Goal: Transaction & Acquisition: Obtain resource

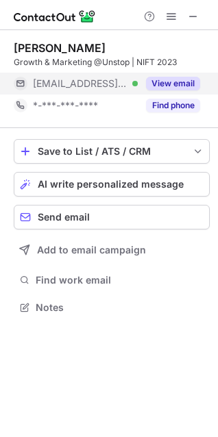
scroll to position [6, 6]
click at [156, 82] on button "View email" at bounding box center [173, 84] width 54 height 14
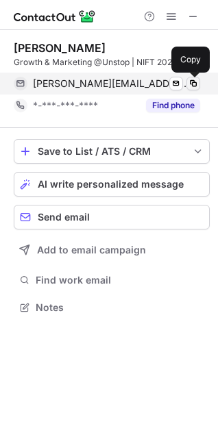
click at [192, 82] on span at bounding box center [193, 83] width 11 height 11
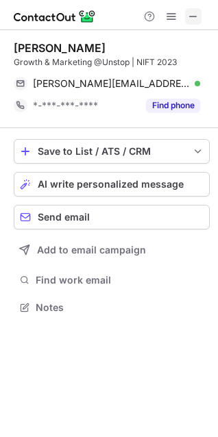
click at [197, 16] on span at bounding box center [193, 16] width 11 height 11
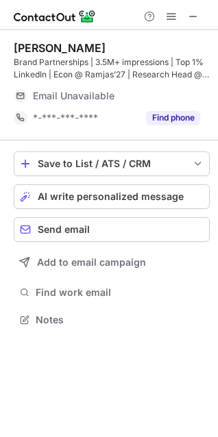
scroll to position [7, 6]
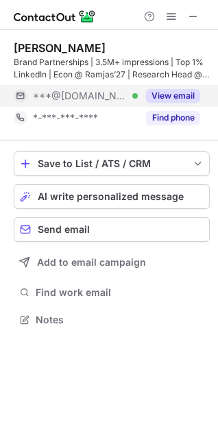
click at [178, 90] on button "View email" at bounding box center [173, 96] width 54 height 14
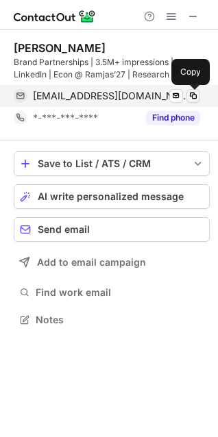
click at [192, 96] on span at bounding box center [193, 95] width 11 height 11
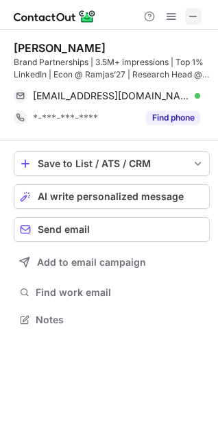
click at [193, 17] on span at bounding box center [193, 16] width 11 height 11
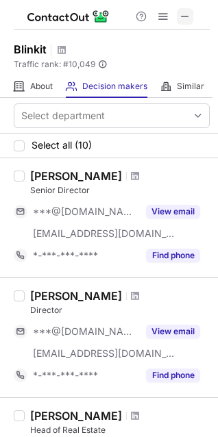
click at [191, 20] on span at bounding box center [185, 16] width 11 height 11
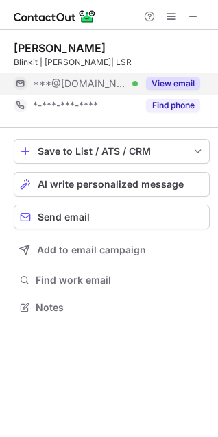
click at [185, 90] on div "View email" at bounding box center [169, 84] width 62 height 22
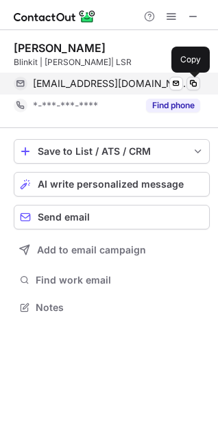
click at [199, 86] on button at bounding box center [193, 84] width 14 height 14
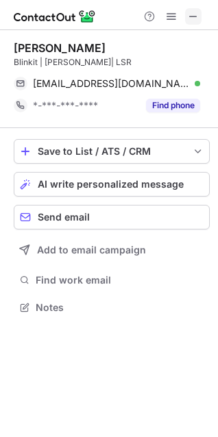
click at [196, 19] on span at bounding box center [193, 16] width 11 height 11
